Goal: Transaction & Acquisition: Purchase product/service

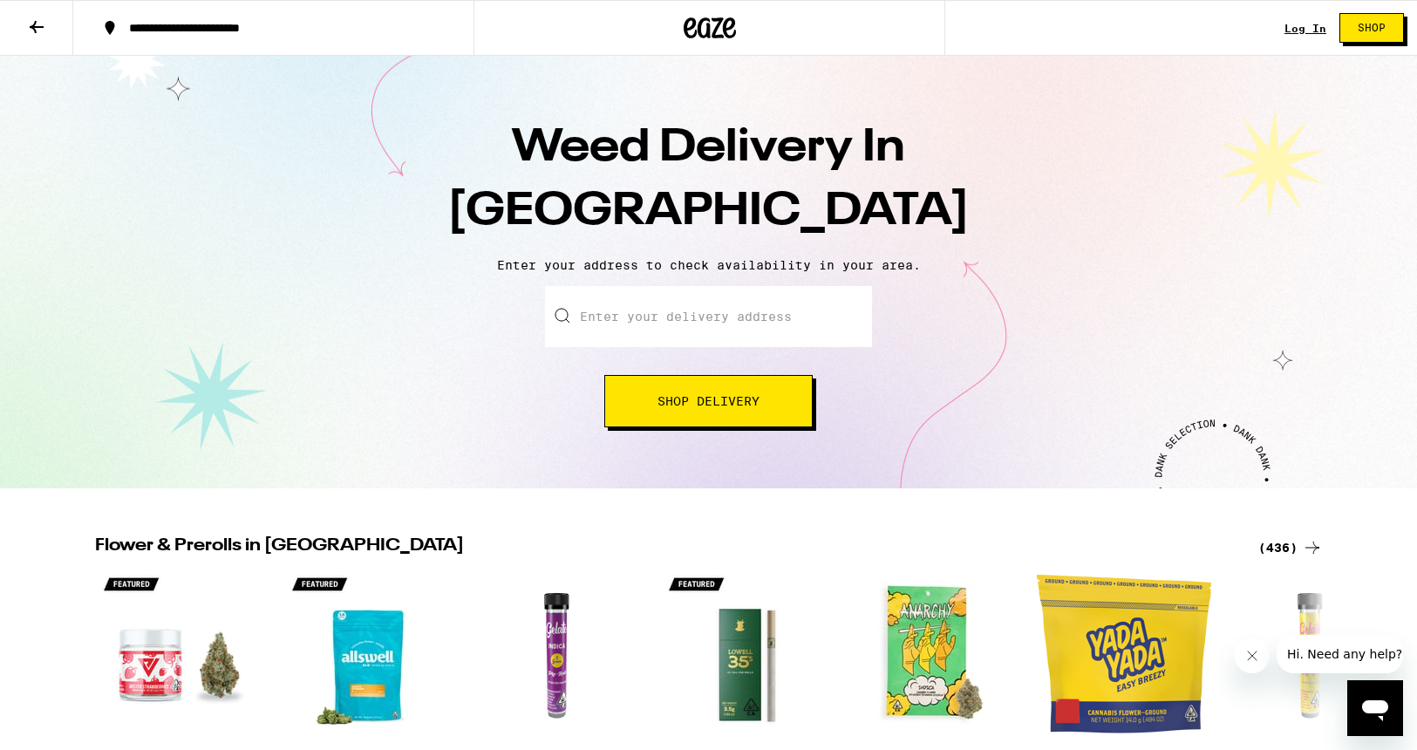
click at [626, 335] on input "Enter your delivery address" at bounding box center [708, 316] width 327 height 61
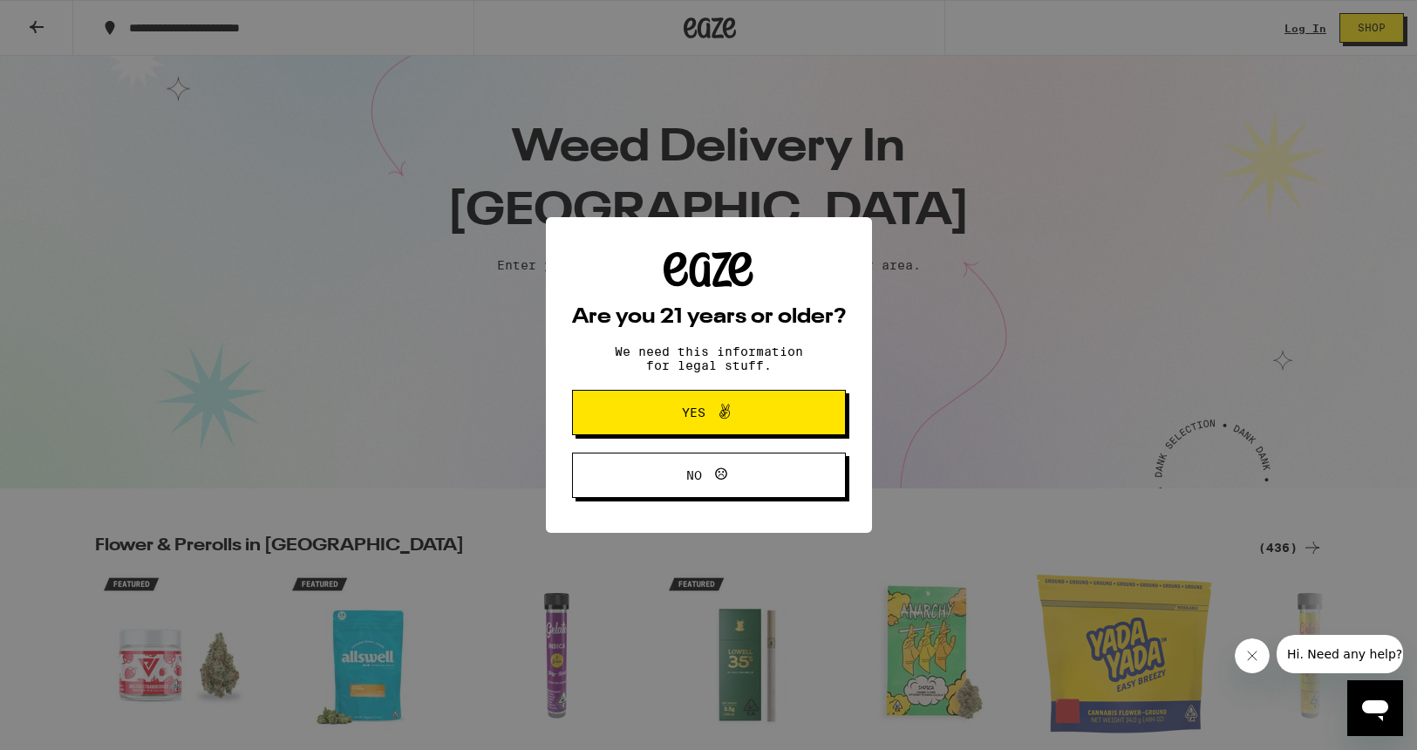
click at [660, 406] on span "Yes" at bounding box center [709, 412] width 133 height 23
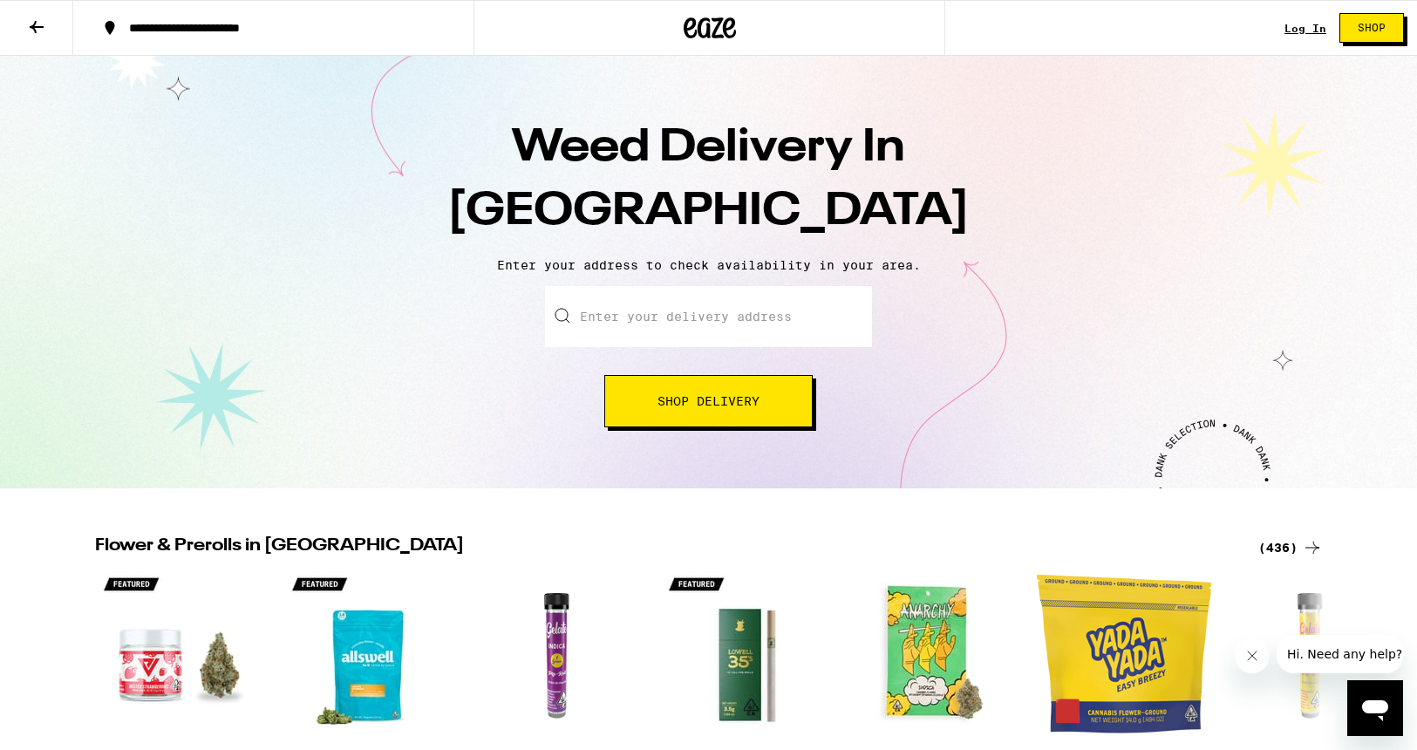
click at [652, 318] on input "Enter your delivery address" at bounding box center [708, 316] width 327 height 61
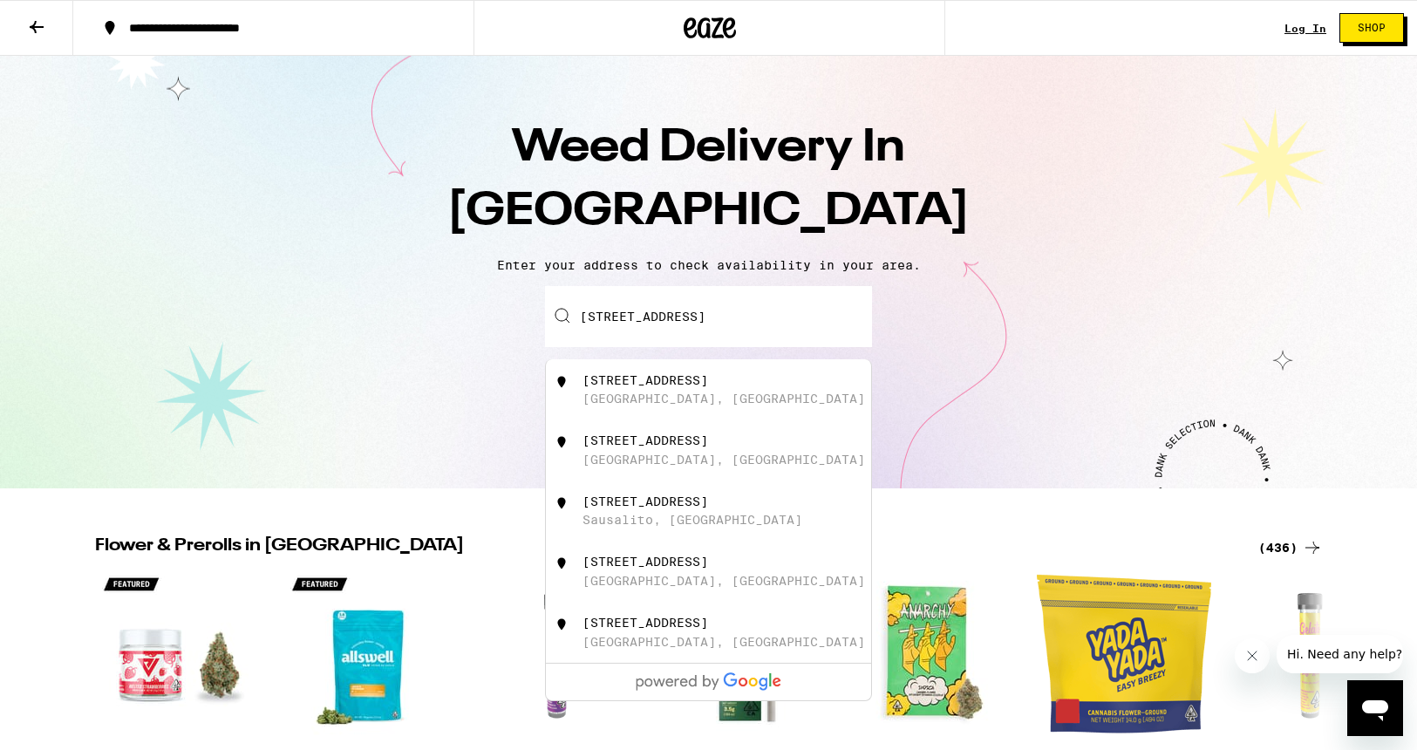
click at [693, 438] on div "[STREET_ADDRESS]" at bounding box center [646, 440] width 126 height 14
type input "[STREET_ADDRESS]"
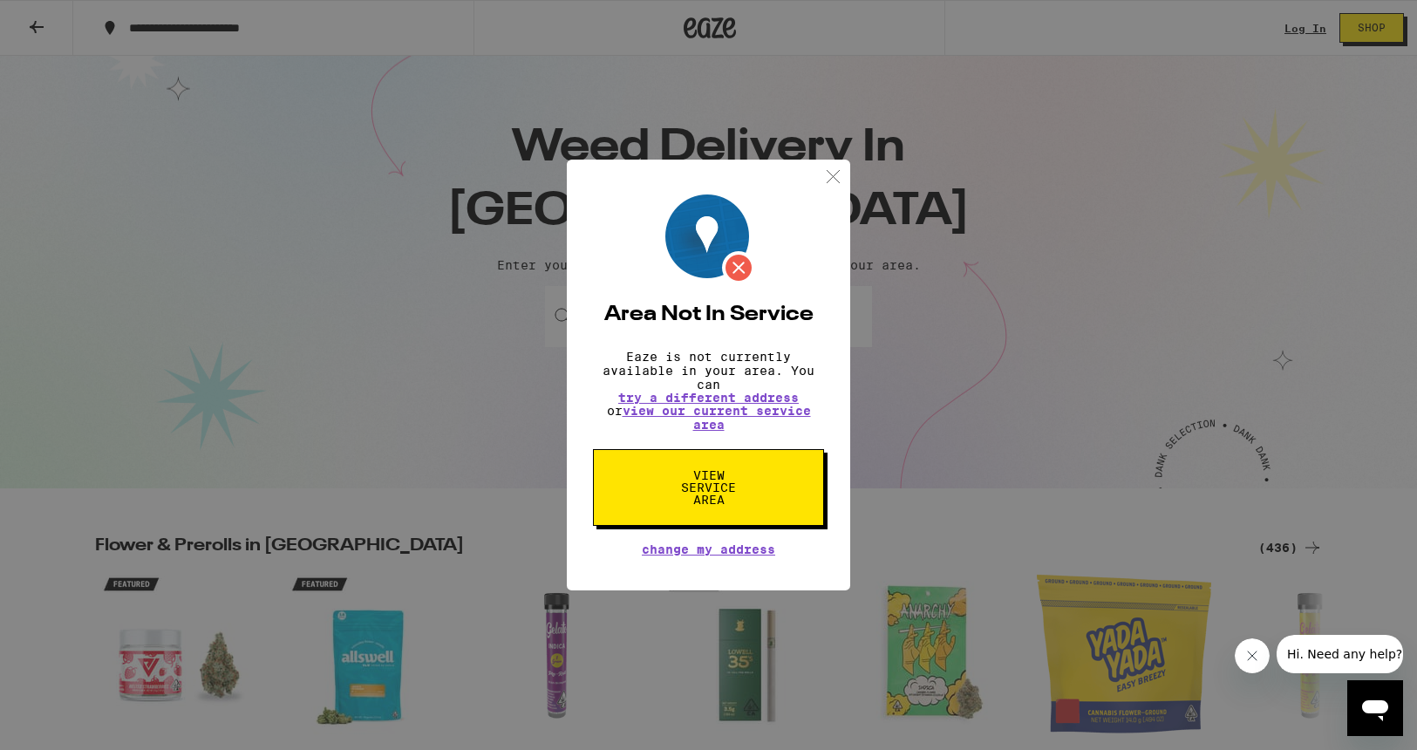
click at [822, 169] on img at bounding box center [833, 177] width 22 height 22
